Goal: Find specific page/section

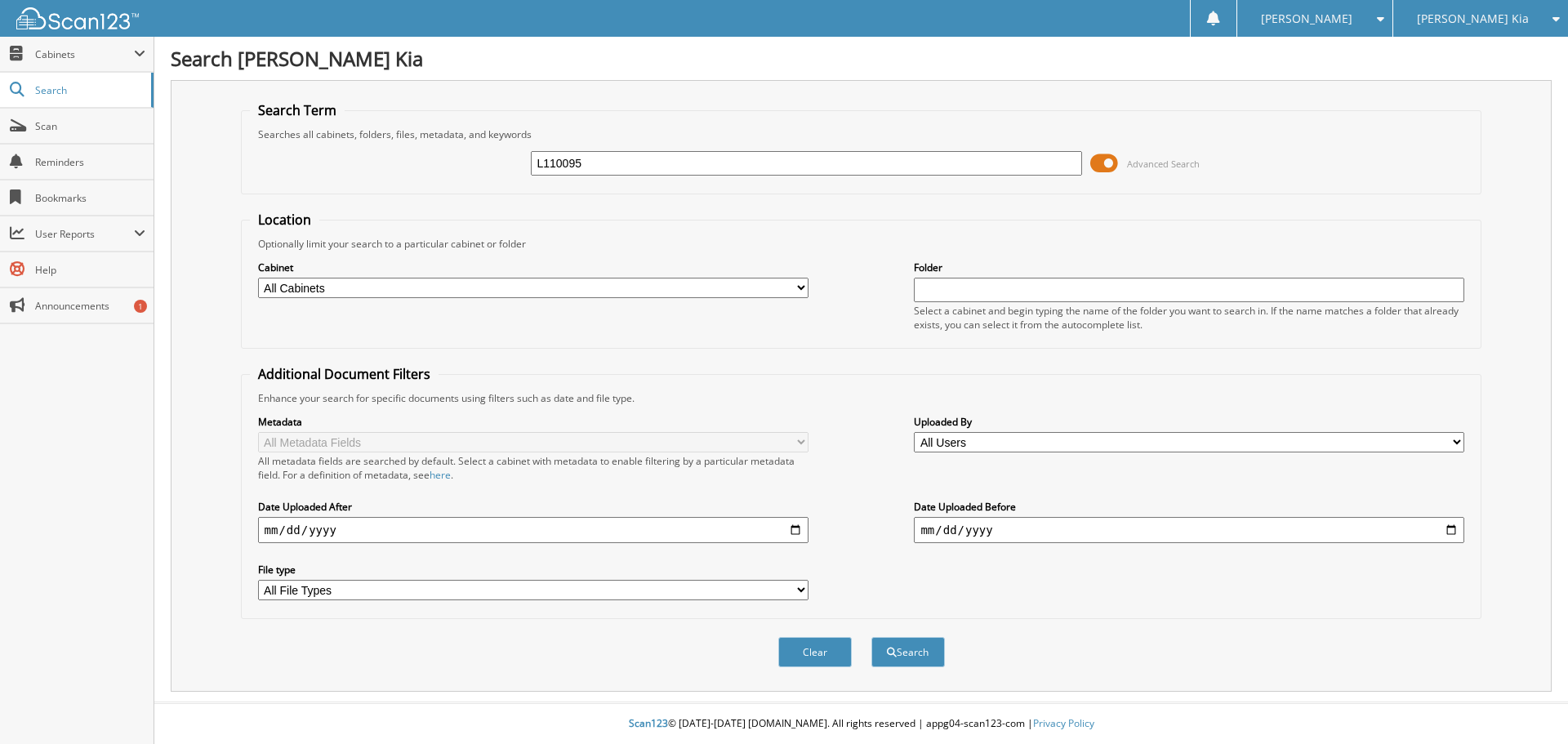
type input "L110095"
click at [871, 637] on button "Search" at bounding box center [908, 652] width 73 height 31
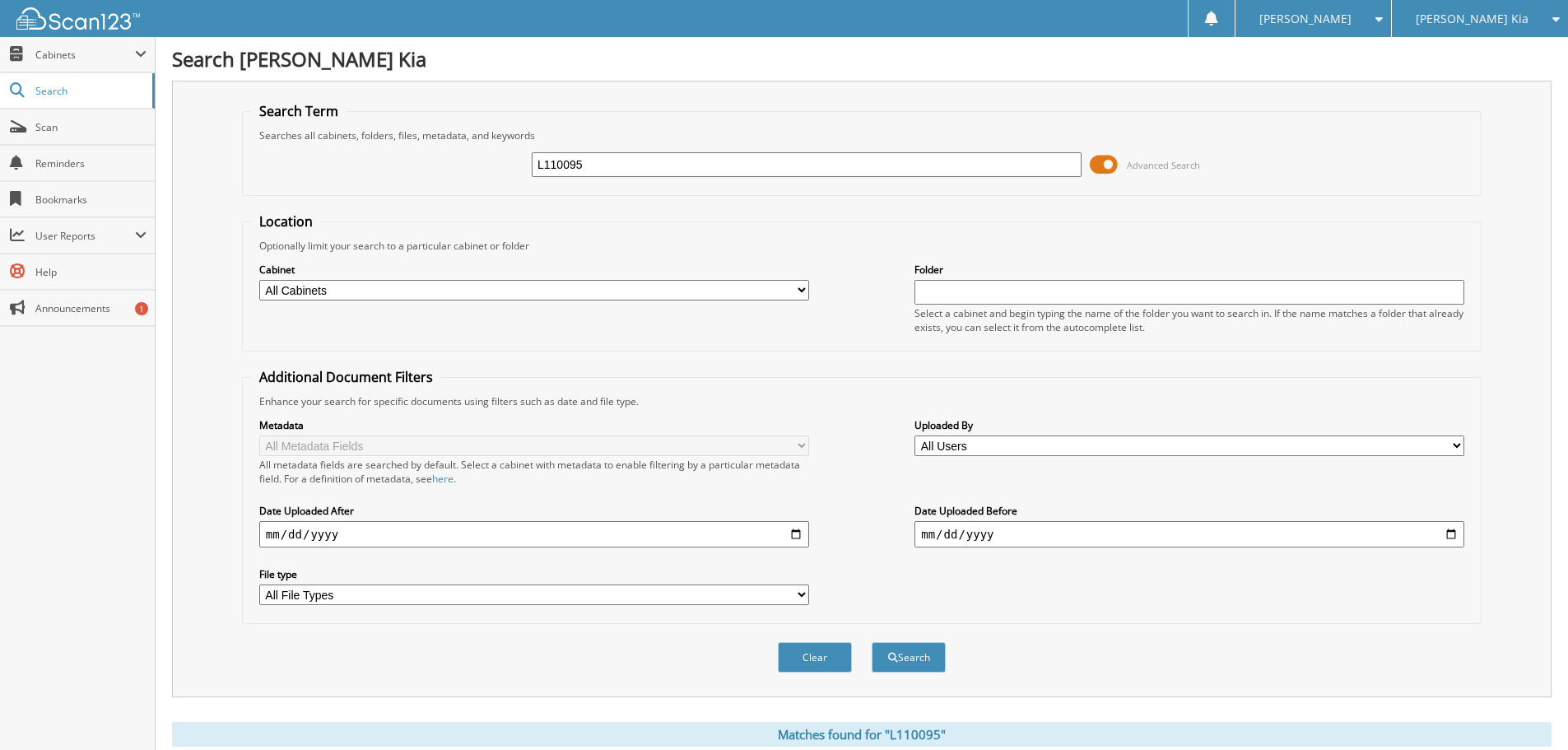
click at [1492, 24] on div "[PERSON_NAME] Kia" at bounding box center [1480, 18] width 160 height 38
click at [1456, 54] on link "[PERSON_NAME] Chevrolet of [GEOGRAPHIC_DATA]" at bounding box center [1479, 67] width 176 height 60
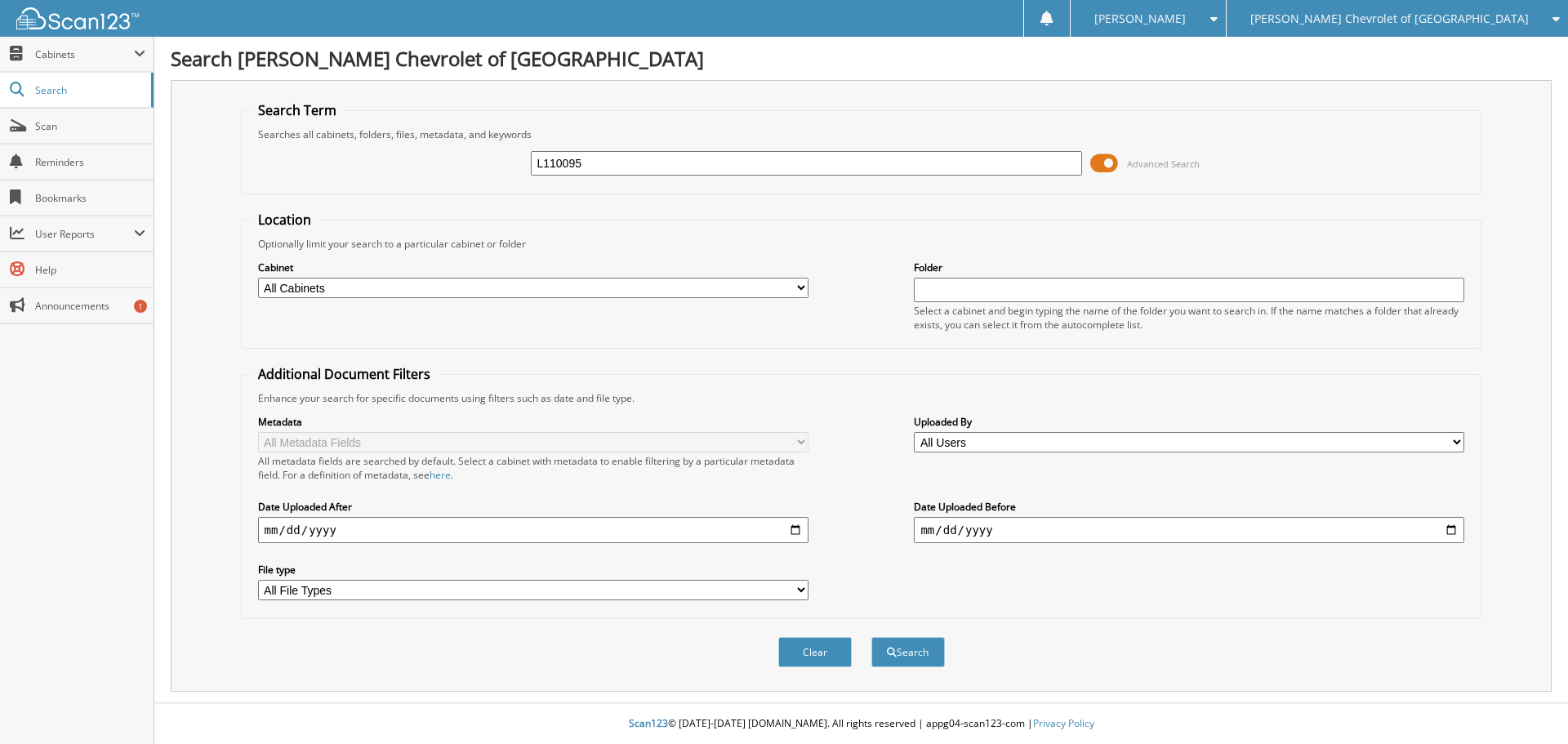
type input "L110095"
click at [871, 637] on button "Search" at bounding box center [908, 652] width 73 height 31
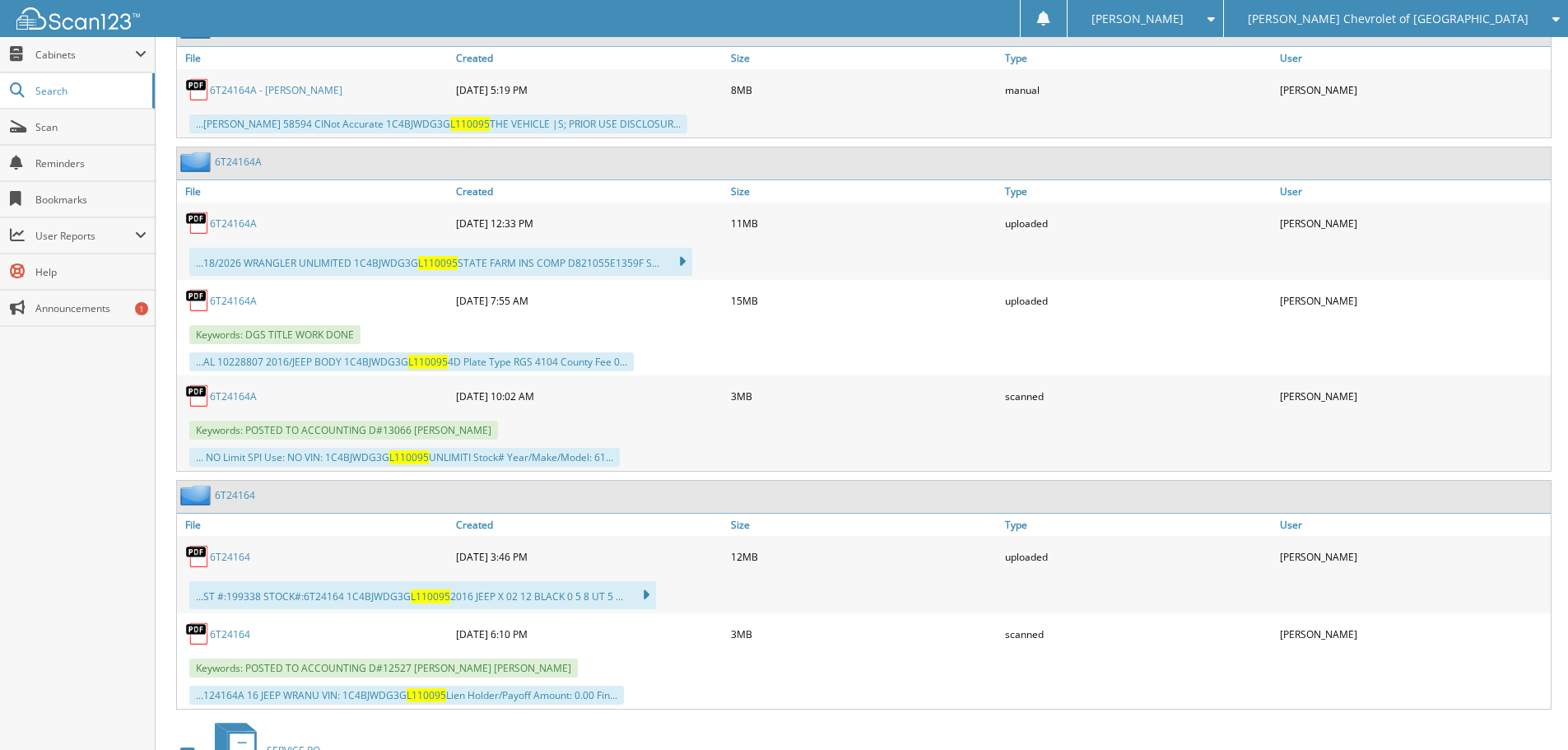
scroll to position [906, 0]
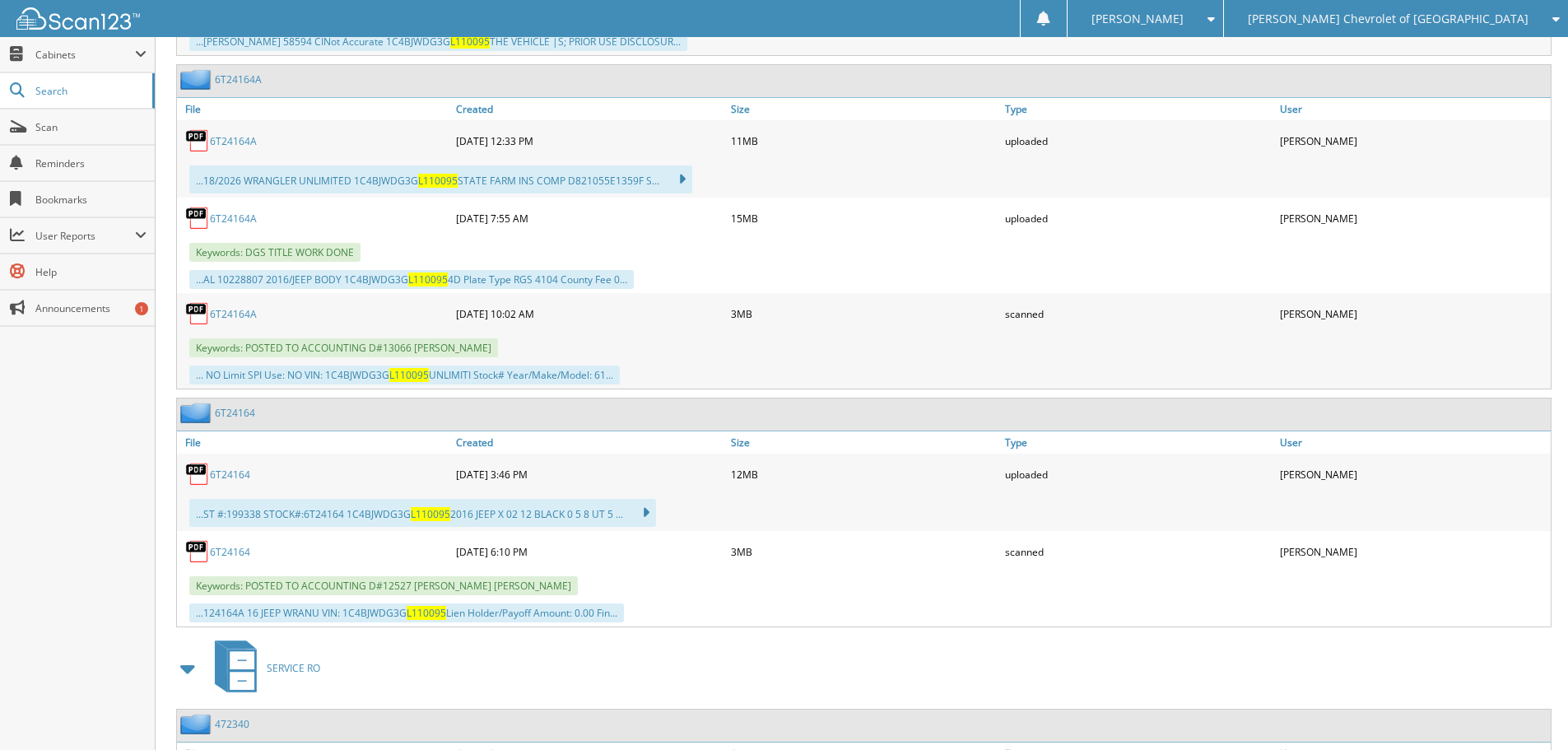
click at [241, 317] on link "6T24164A" at bounding box center [233, 313] width 47 height 14
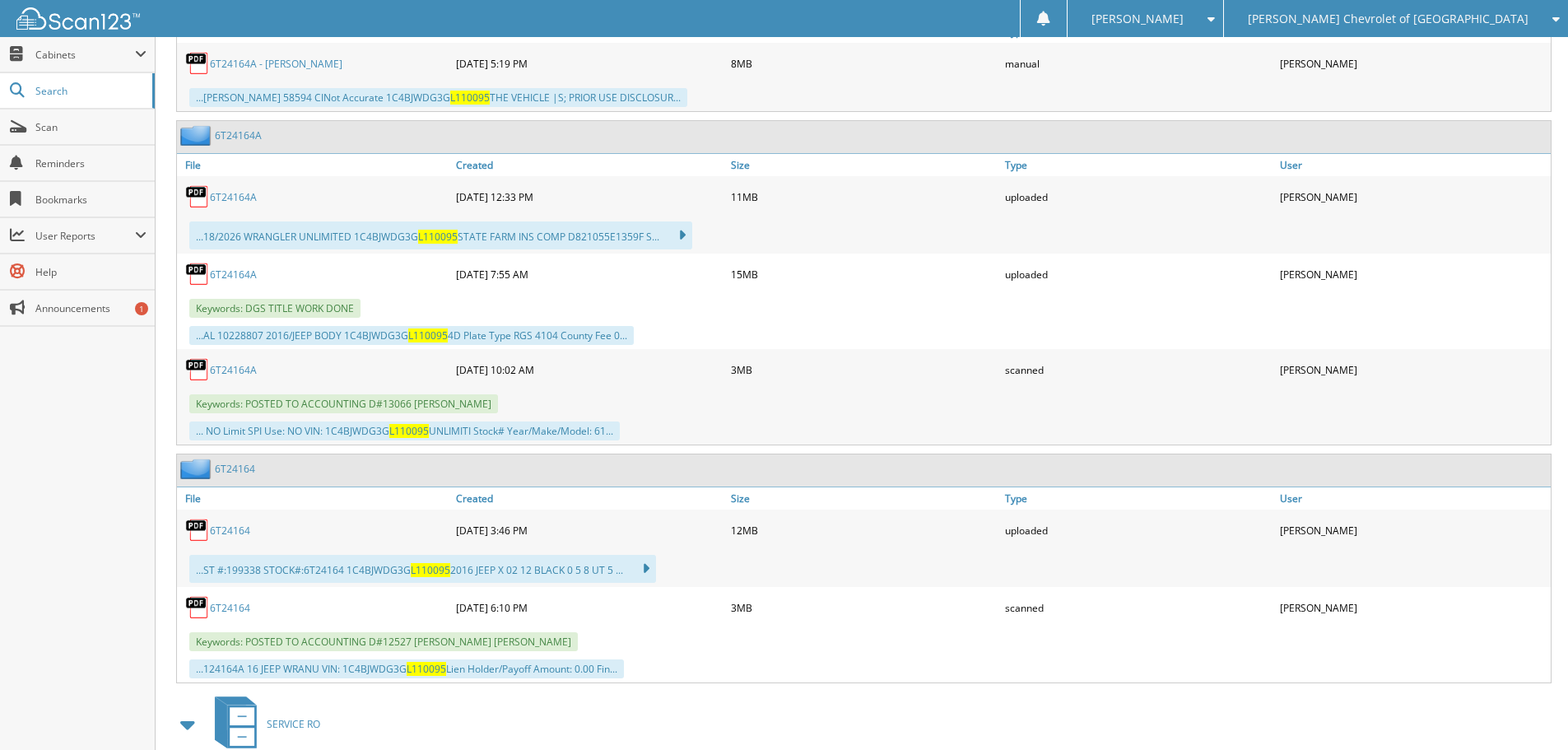
scroll to position [823, 0]
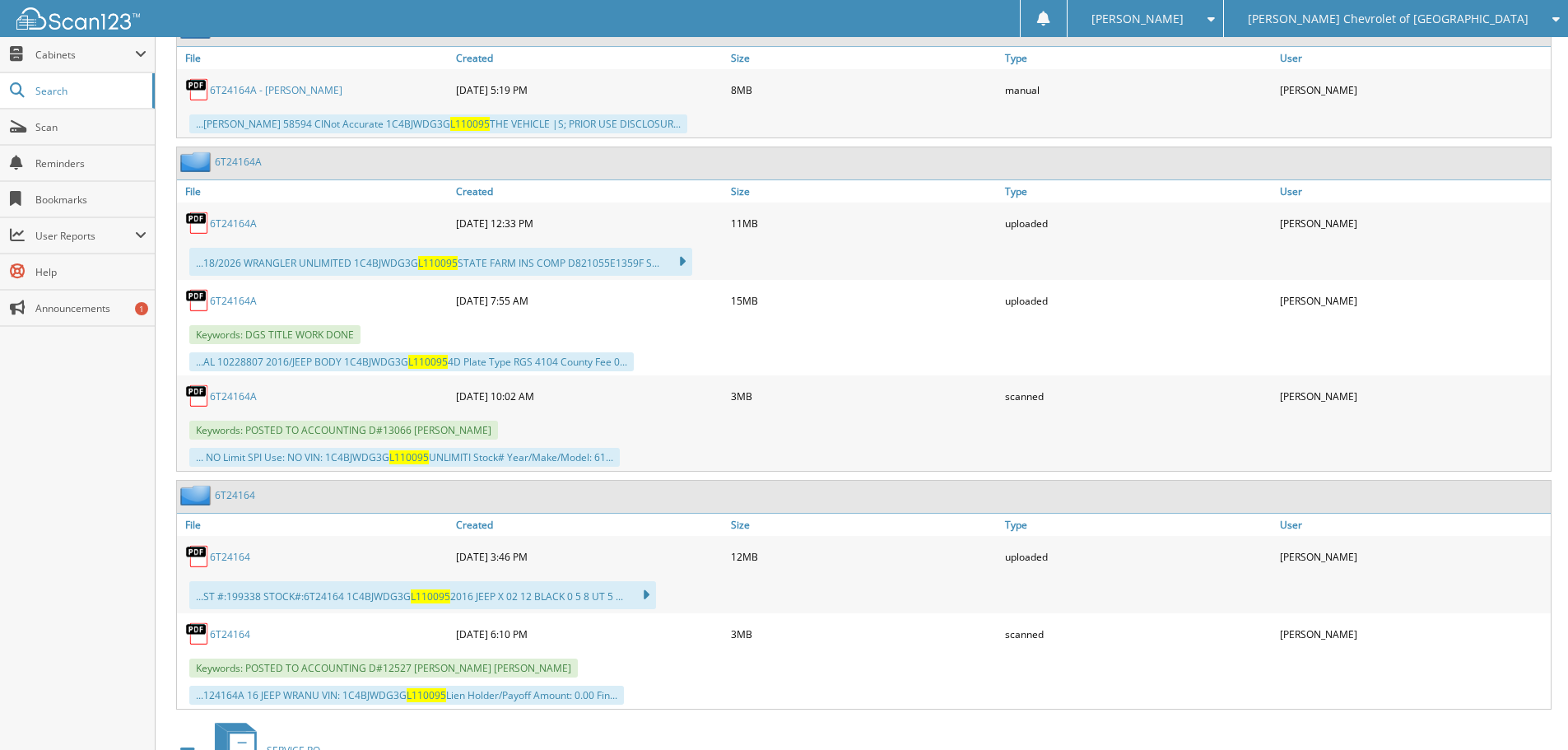
click at [232, 225] on link "6T24164A" at bounding box center [233, 223] width 47 height 14
click at [53, 139] on link "Scan" at bounding box center [77, 127] width 155 height 36
